Goal: Task Accomplishment & Management: Manage account settings

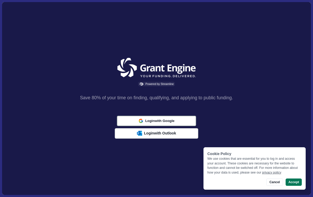
click at [139, 120] on icon "button" at bounding box center [140, 120] width 3 height 2
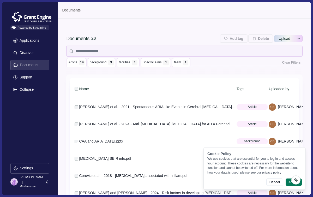
click at [38, 182] on p "[PERSON_NAME]" at bounding box center [32, 180] width 24 height 10
click at [228, 78] on div "Name Tags Uploaded by Date uploaded [PERSON_NAME] et al. - 2021 - Spontaneous A…" at bounding box center [184, 147] width 236 height 145
click at [24, 40] on p "Applications" at bounding box center [29, 40] width 22 height 4
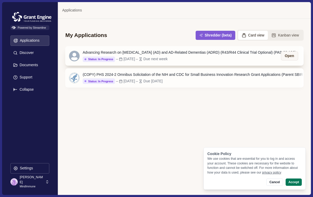
click at [135, 59] on div "[DATE]" at bounding box center [128, 58] width 11 height 5
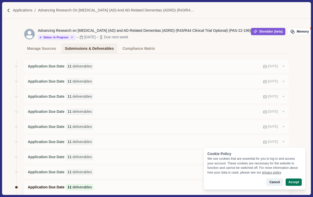
click at [276, 184] on button "Cancel" at bounding box center [275, 182] width 16 height 7
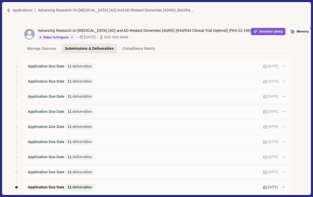
click at [99, 48] on div "Submissions & Deliverables" at bounding box center [89, 48] width 49 height 9
click at [127, 50] on div "Compliance Matrix" at bounding box center [139, 48] width 32 height 9
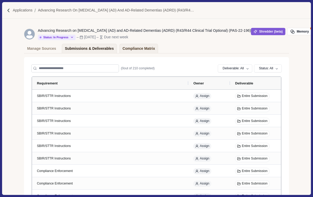
click at [74, 49] on div "Submissions & Deliverables" at bounding box center [89, 48] width 49 height 9
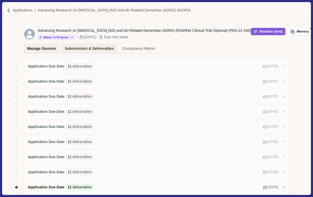
click at [57, 50] on link "Manage Sources" at bounding box center [41, 48] width 35 height 9
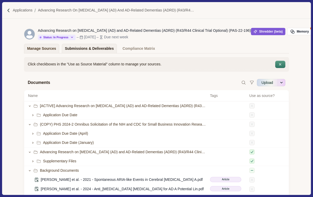
click at [83, 49] on div "Submissions & Deliverables" at bounding box center [89, 48] width 49 height 9
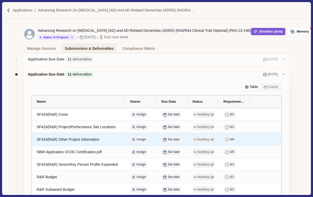
scroll to position [112, 0]
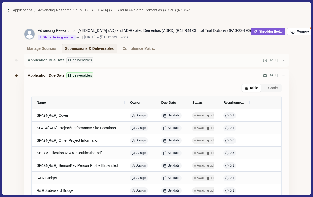
click at [268, 90] on button "Cards" at bounding box center [271, 88] width 20 height 7
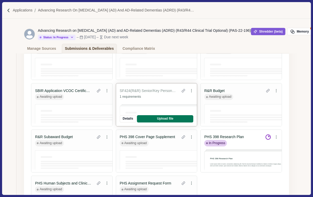
scroll to position [171, 0]
click at [0, 0] on button "Upload file" at bounding box center [0, 0] width 0 height 0
click at [0, 0] on button "Details" at bounding box center [0, 0] width 0 height 0
select select "********"
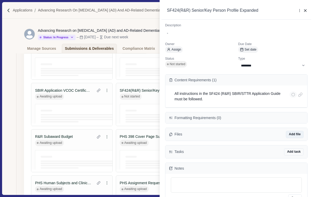
click at [298, 136] on button "Add file" at bounding box center [295, 134] width 18 height 7
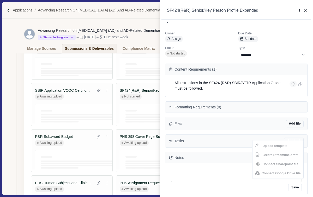
scroll to position [0, 0]
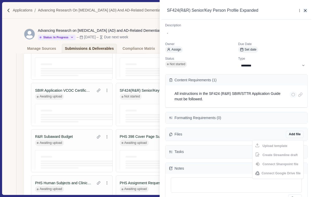
click at [306, 12] on icon "button" at bounding box center [305, 10] width 5 height 5
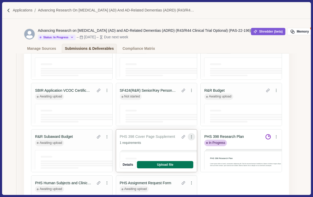
click at [192, 136] on icon at bounding box center [192, 137] width 4 height 4
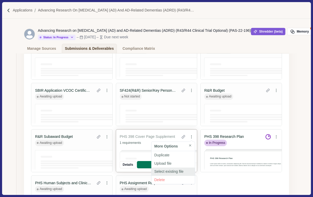
click at [178, 172] on button "Select existing file" at bounding box center [173, 172] width 43 height 8
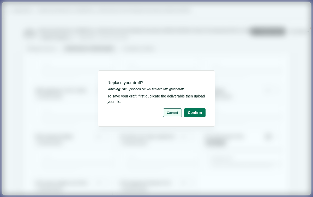
click at [172, 113] on button "Cancel" at bounding box center [172, 113] width 19 height 9
